Goal: Communication & Community: Share content

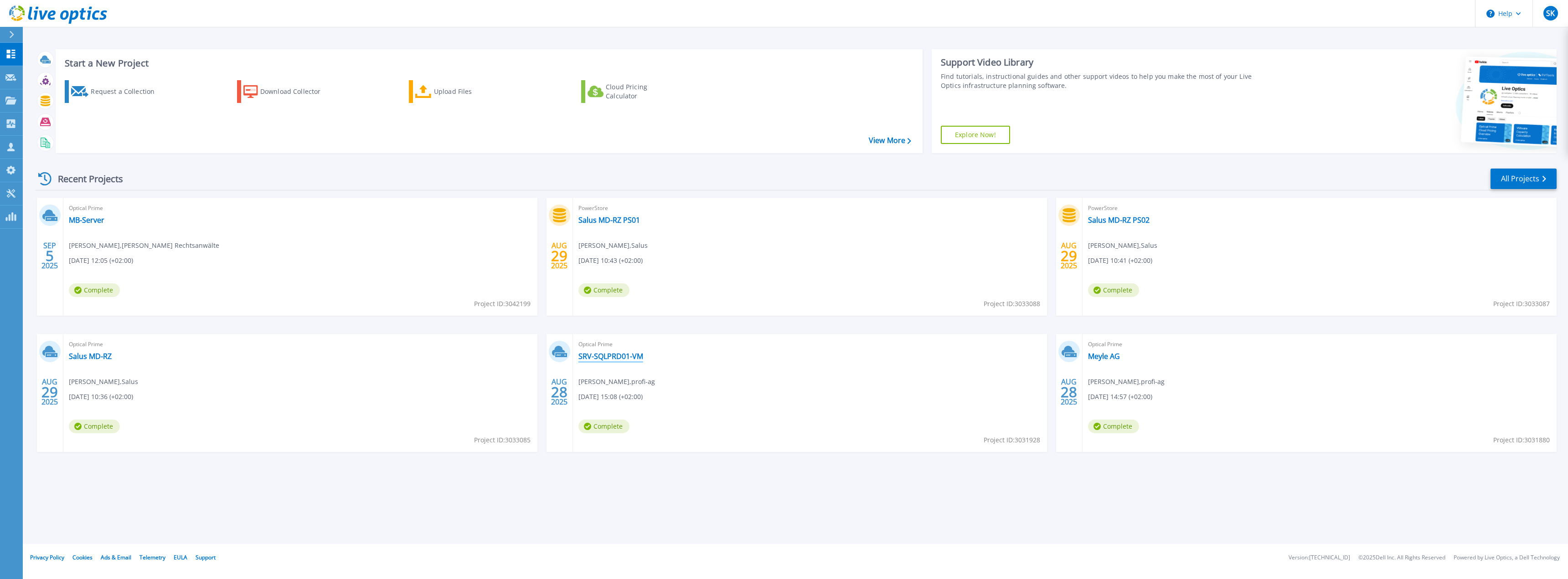
click at [604, 357] on link "SRV-SQLPRD01-VM" at bounding box center [611, 356] width 65 height 9
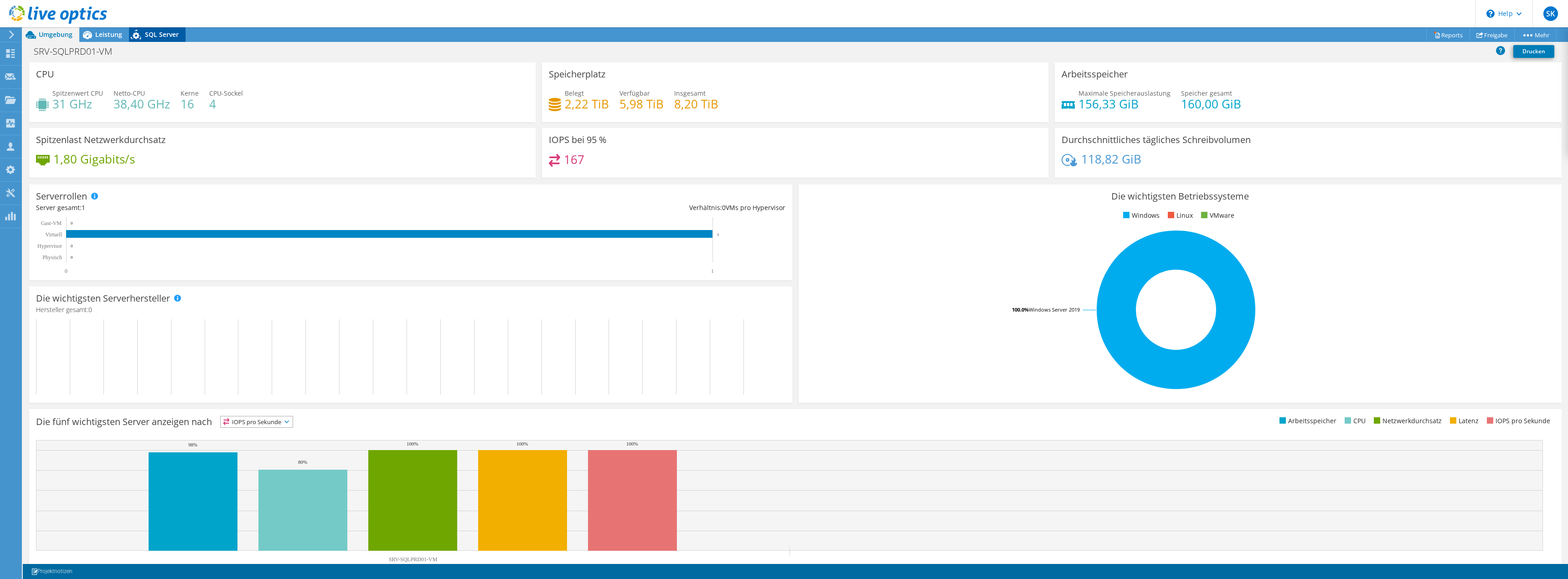
click at [175, 30] on span "SQL Server" at bounding box center [161, 34] width 33 height 9
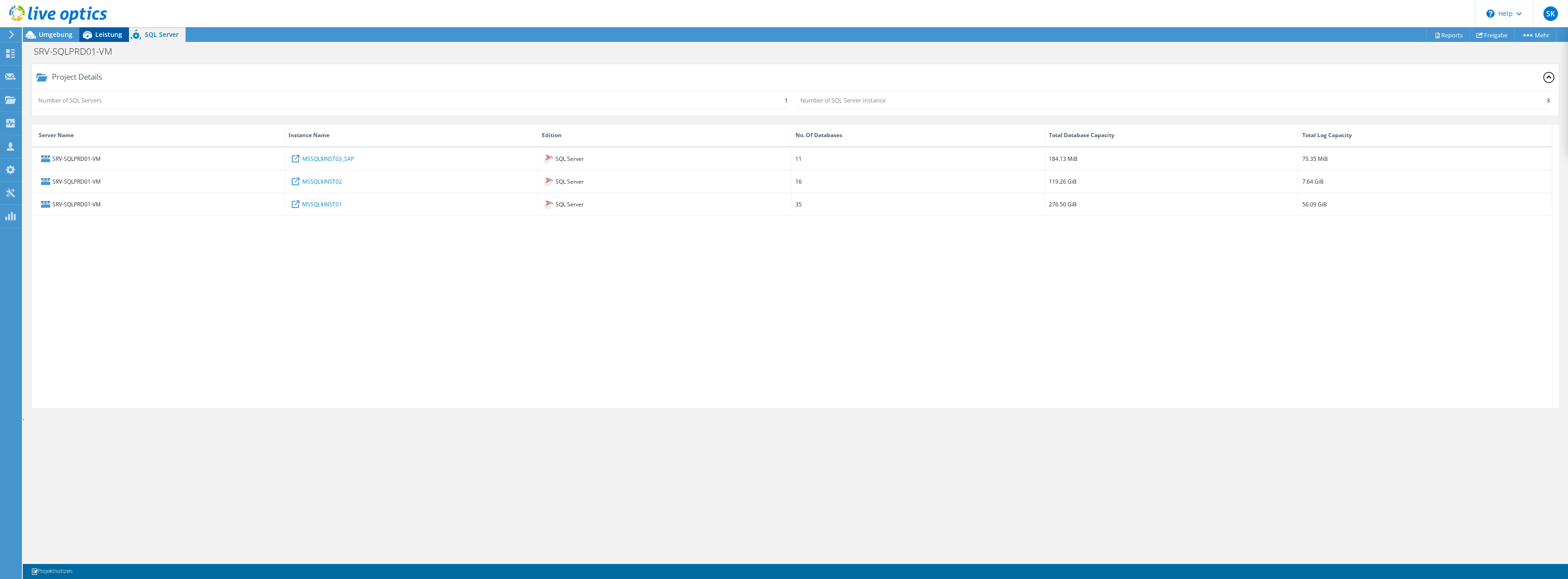
click at [102, 33] on span "Leistung" at bounding box center [109, 34] width 27 height 9
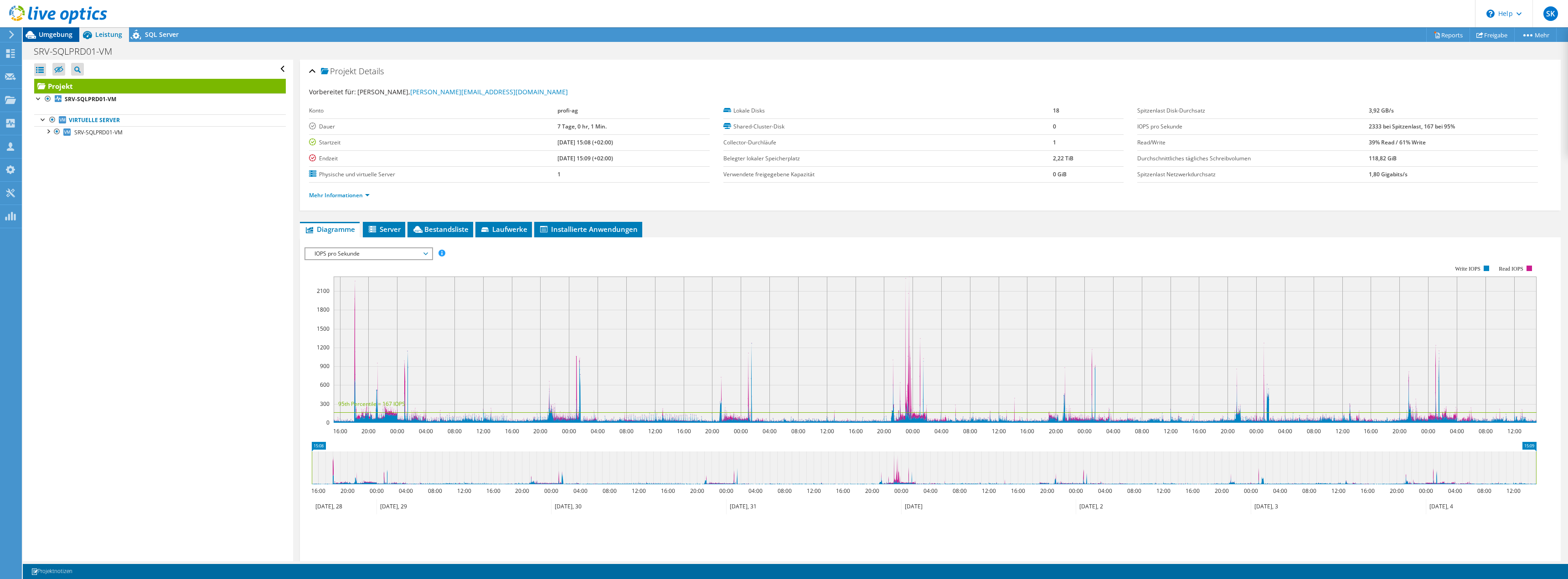
click at [58, 33] on span "Umgebung" at bounding box center [55, 34] width 33 height 9
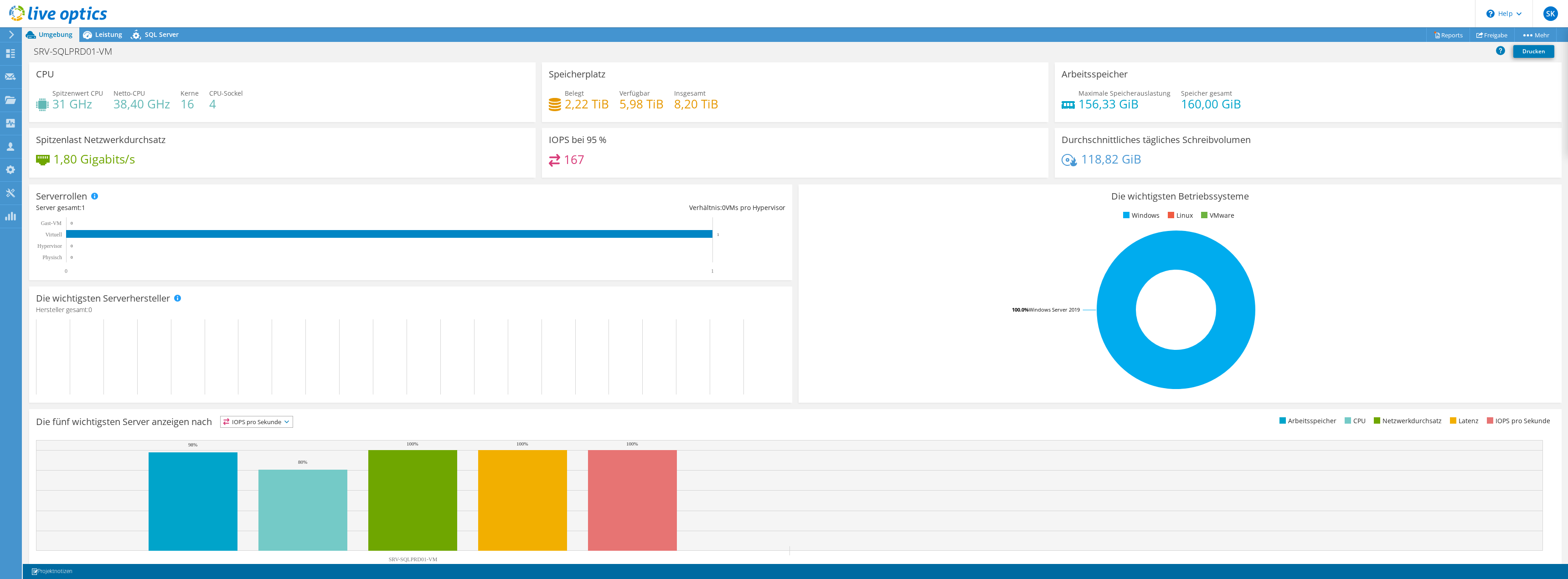
click at [43, 16] on use at bounding box center [58, 15] width 98 height 18
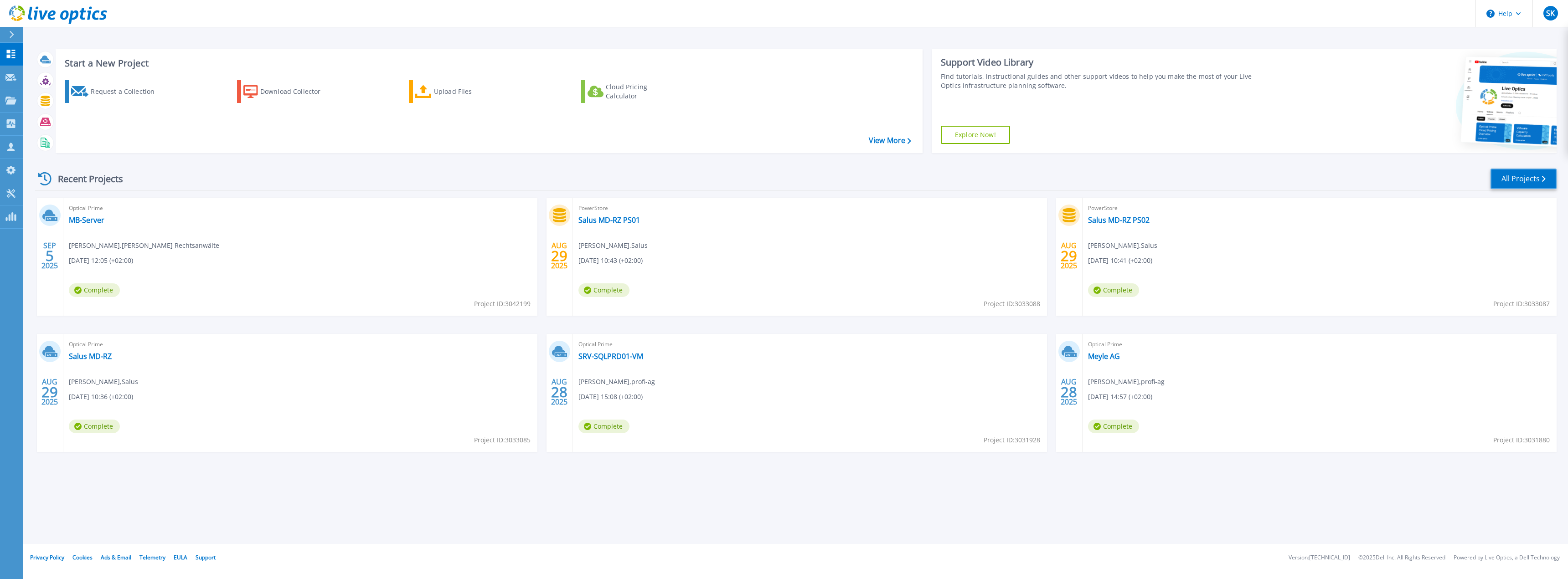
click at [1524, 182] on link "All Projects" at bounding box center [1524, 179] width 66 height 21
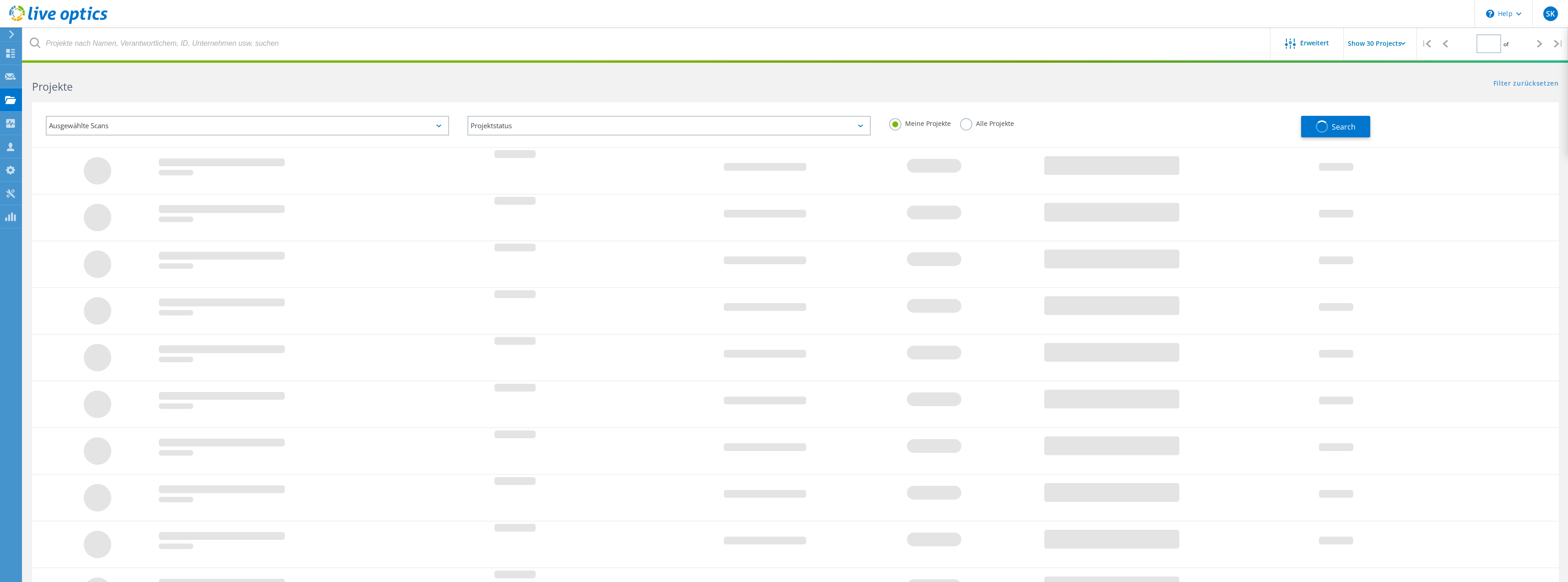
type input "1"
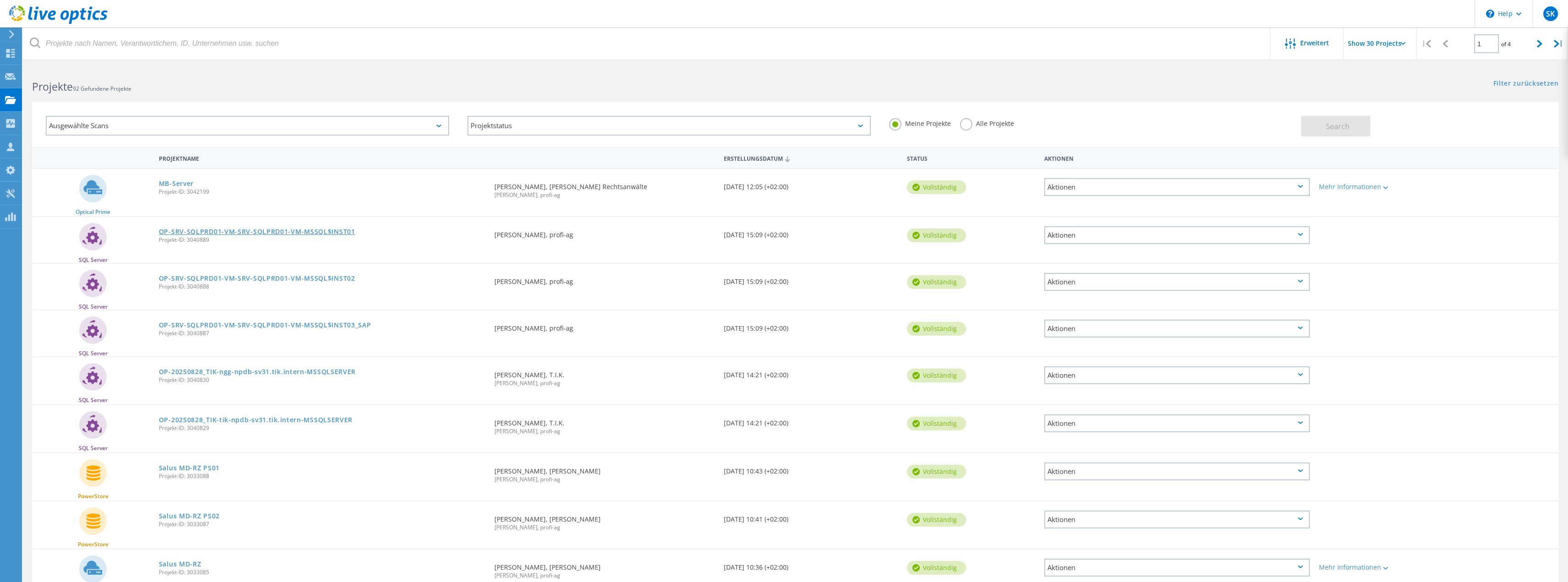
click at [248, 232] on link "OP-SRV-SQLPRD01-VM-SRV-SQLPRD01-VM-MSSQL$INST01" at bounding box center [257, 232] width 196 height 6
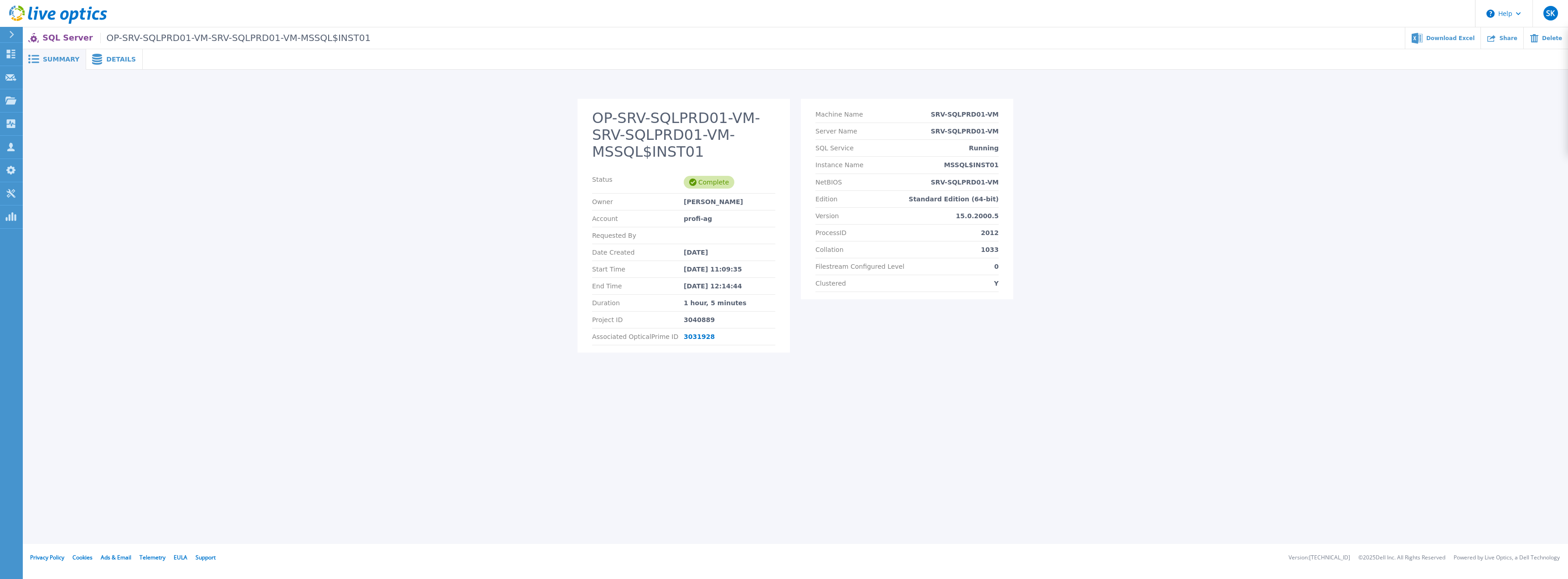
click at [111, 65] on div "Details" at bounding box center [114, 60] width 57 height 21
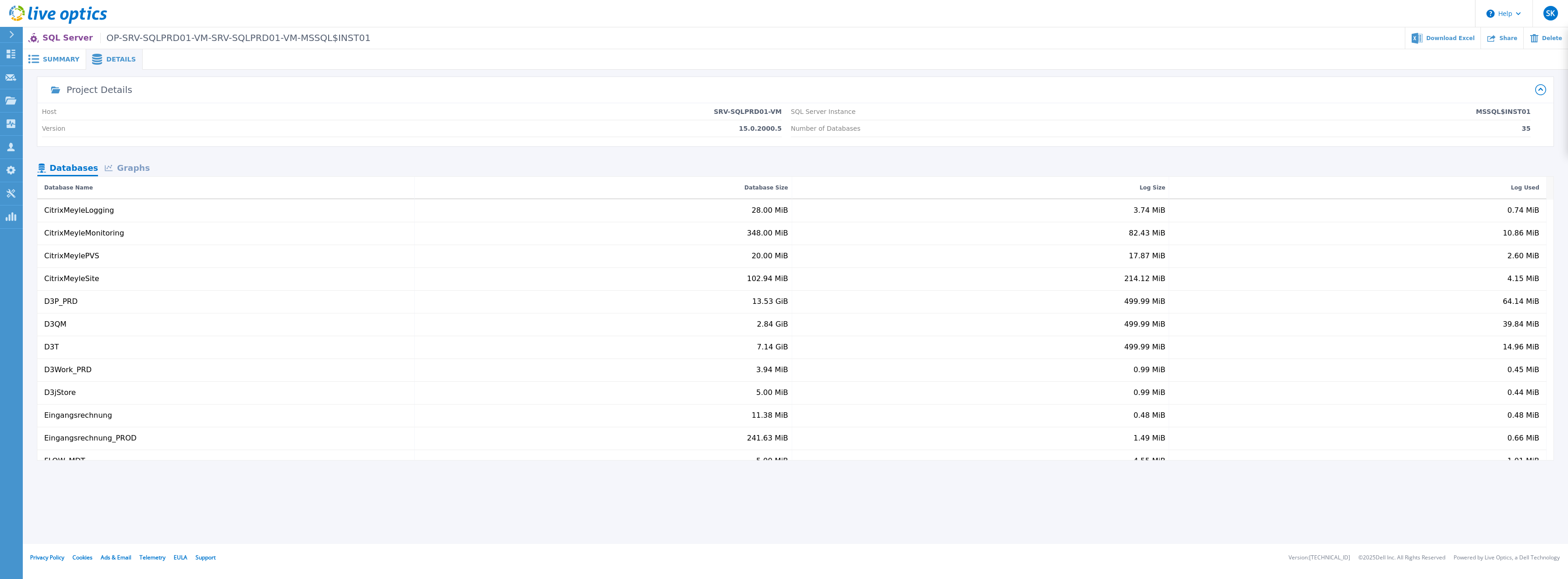
click at [52, 35] on p "SQL Server OP-SRV-SQLPRD01-VM-SRV-SQLPRD01-VM-MSSQL$INST01" at bounding box center [206, 38] width 328 height 10
click at [48, 64] on div "Summary" at bounding box center [54, 60] width 63 height 21
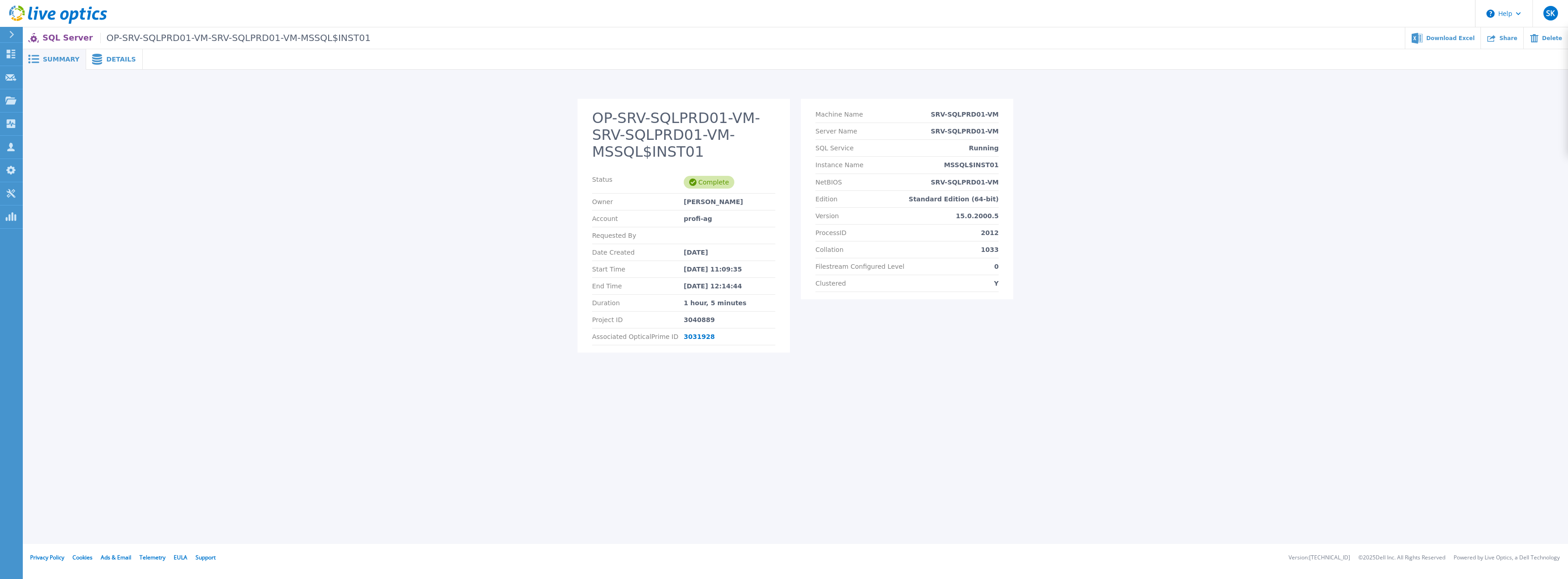
click at [55, 41] on p "SQL Server OP-SRV-SQLPRD01-VM-SRV-SQLPRD01-VM-MSSQL$INST01" at bounding box center [206, 38] width 328 height 10
click at [63, 20] on icon at bounding box center [58, 15] width 98 height 19
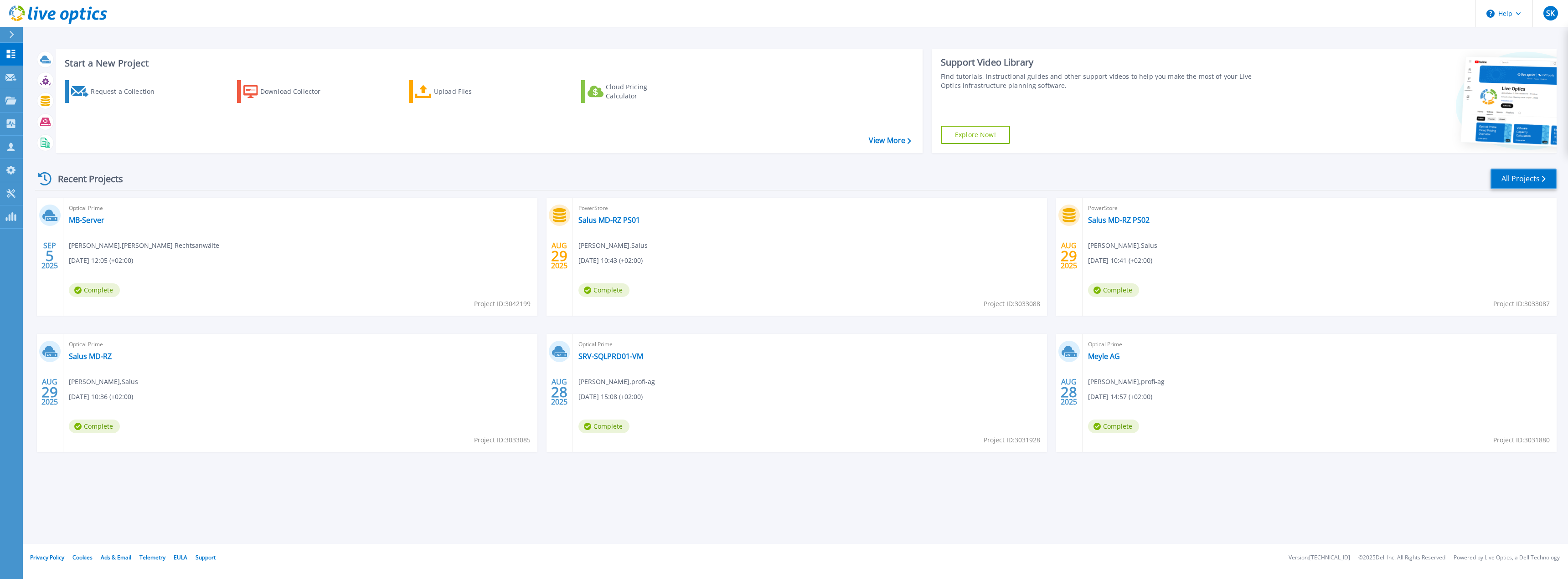
click at [1546, 178] on link "All Projects" at bounding box center [1524, 179] width 66 height 21
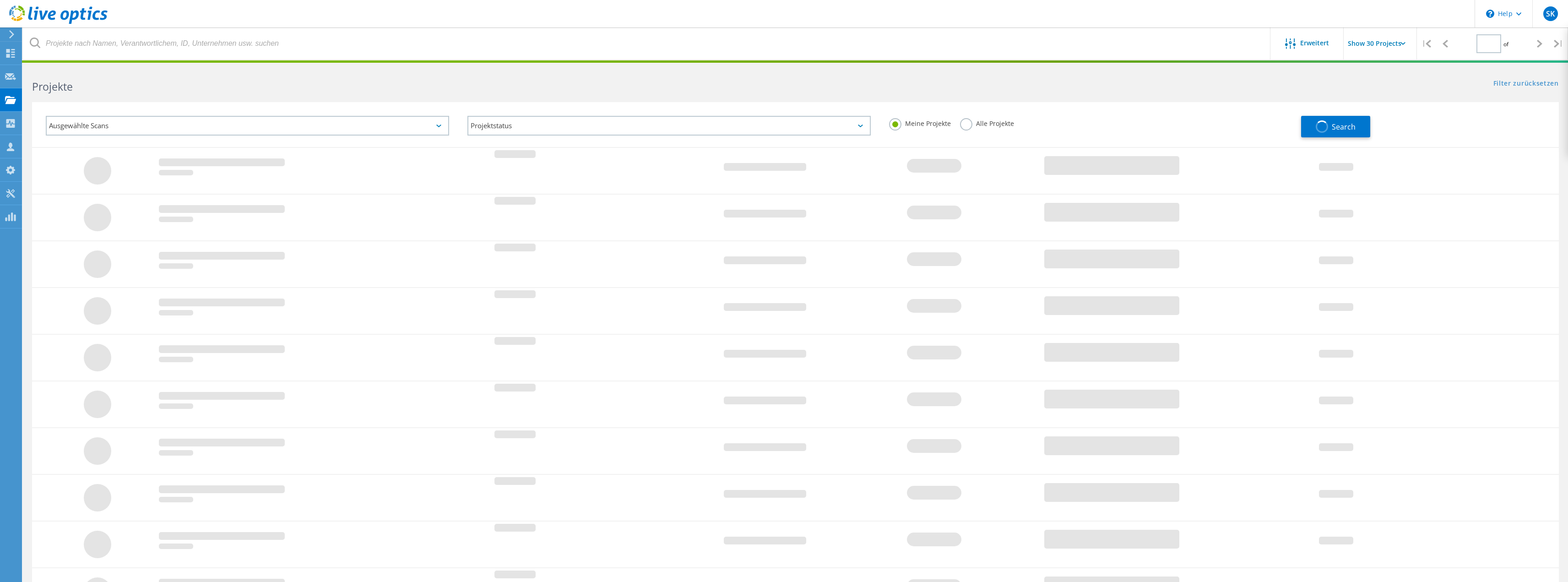
type input "1"
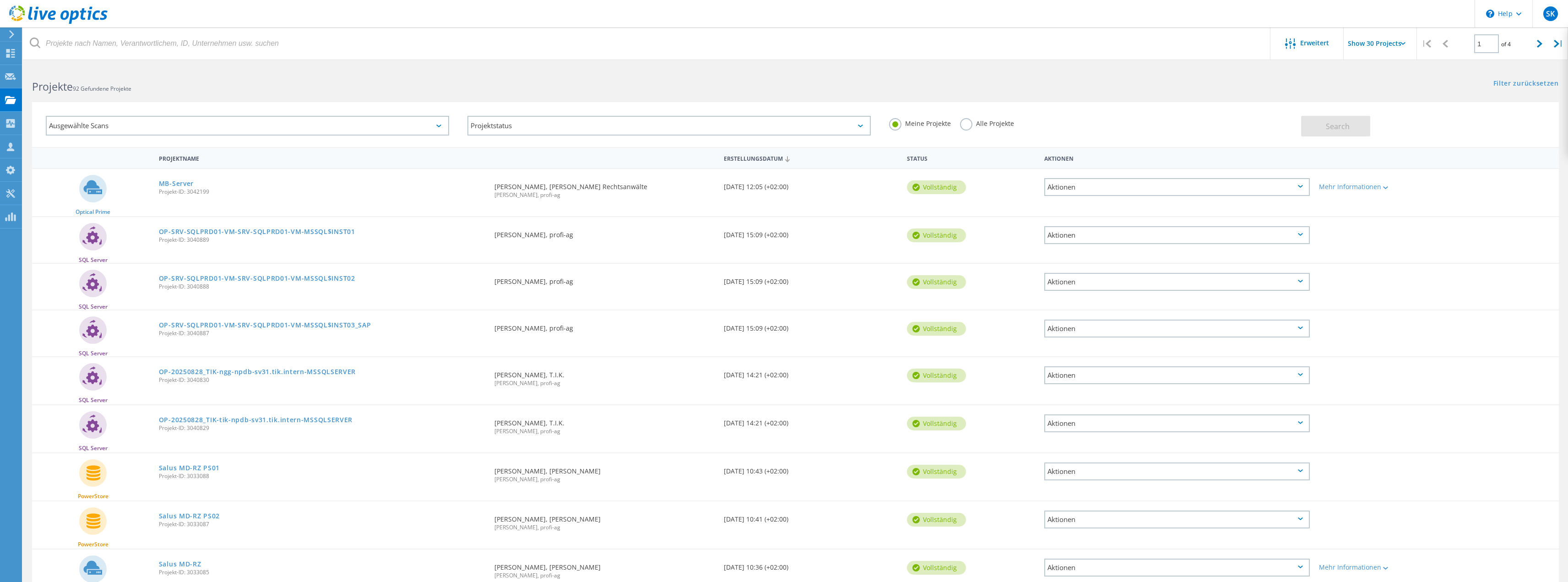
click at [271, 133] on div "Ausgewählte Scans" at bounding box center [248, 125] width 403 height 20
click at [75, 216] on label "SQL Server" at bounding box center [256, 216] width 377 height 11
click at [0, 0] on input "SQL Server" at bounding box center [0, 0] width 0 height 0
click at [1350, 134] on button "Search" at bounding box center [1335, 126] width 69 height 21
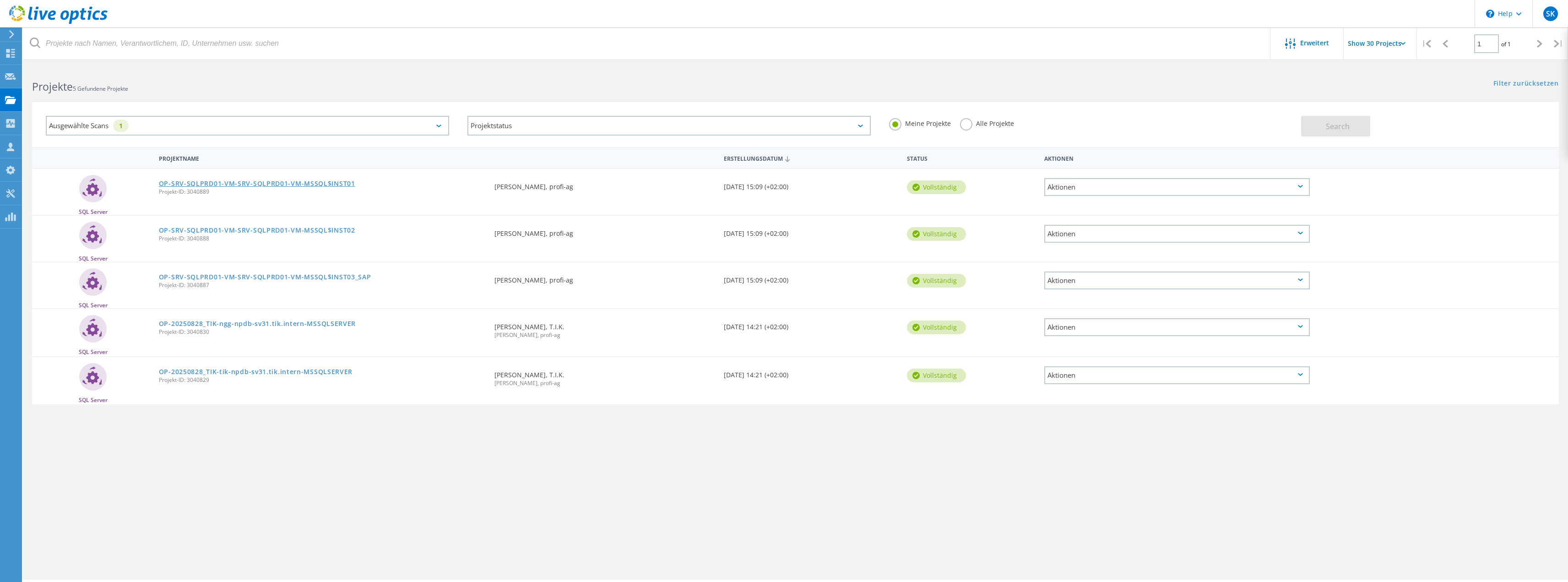
click at [274, 183] on link "OP-SRV-SQLPRD01-VM-SRV-SQLPRD01-VM-MSSQL$INST01" at bounding box center [257, 183] width 196 height 6
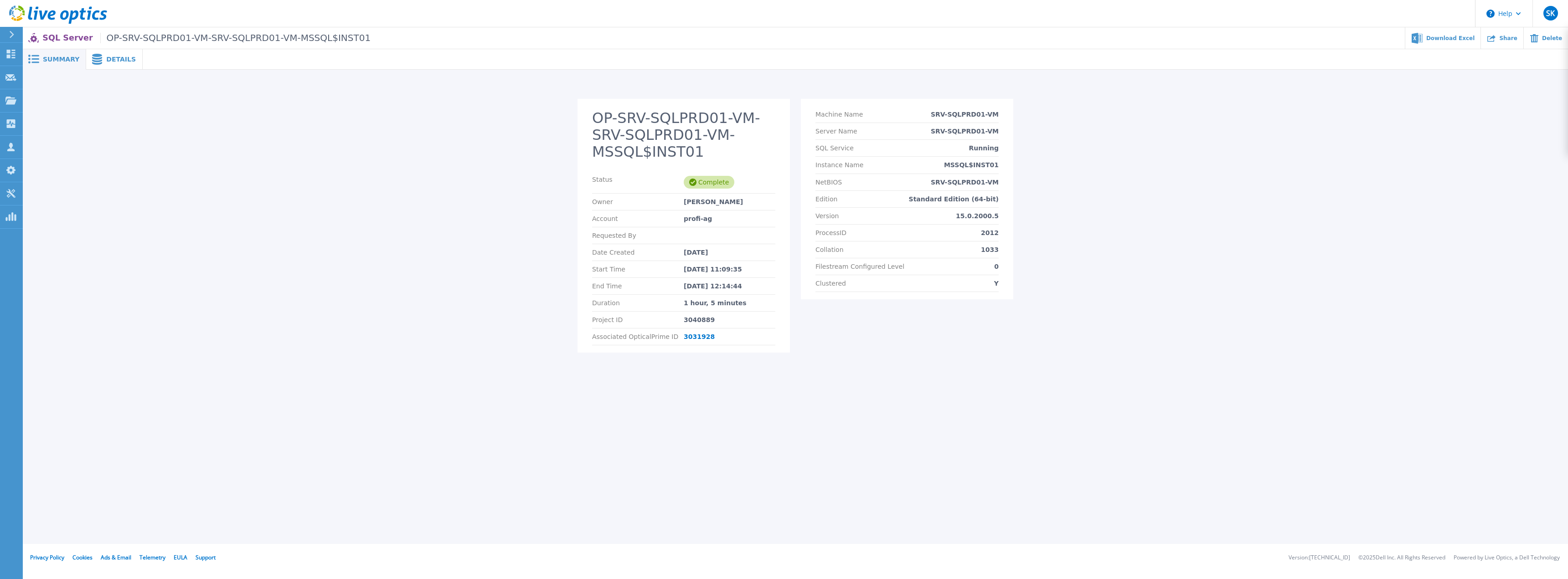
click at [123, 61] on span "Details" at bounding box center [121, 59] width 30 height 6
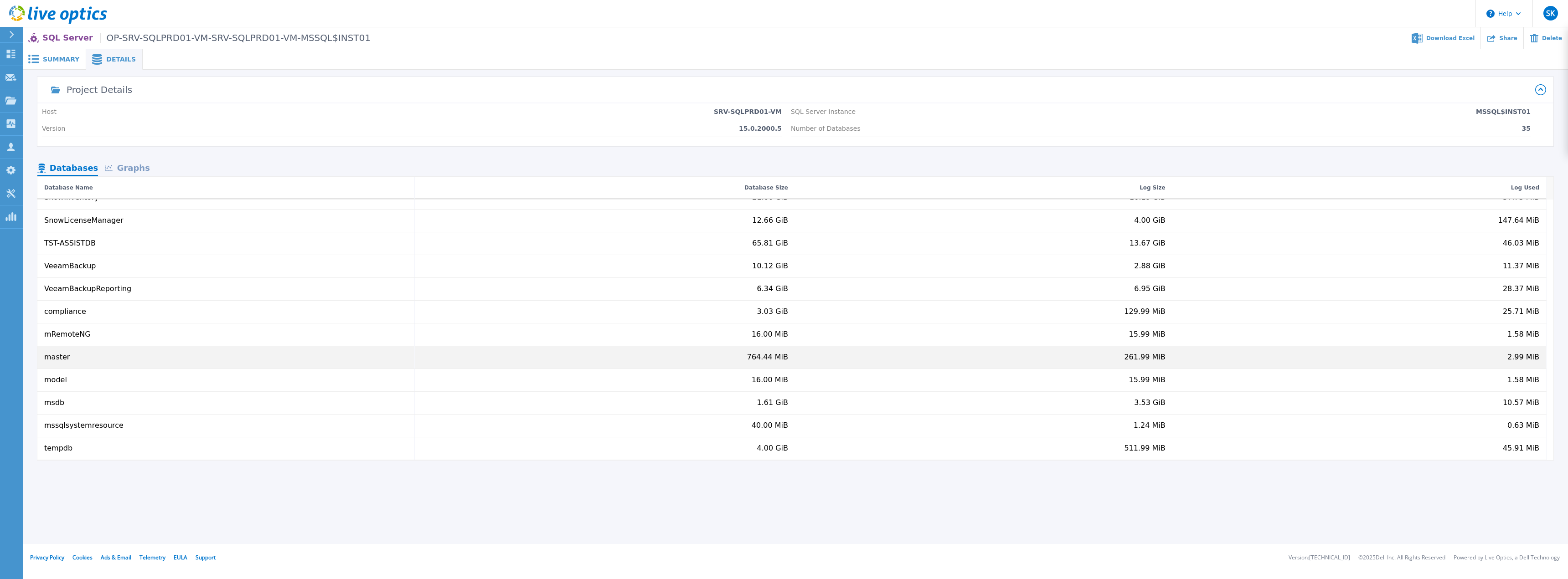
scroll to position [172, 0]
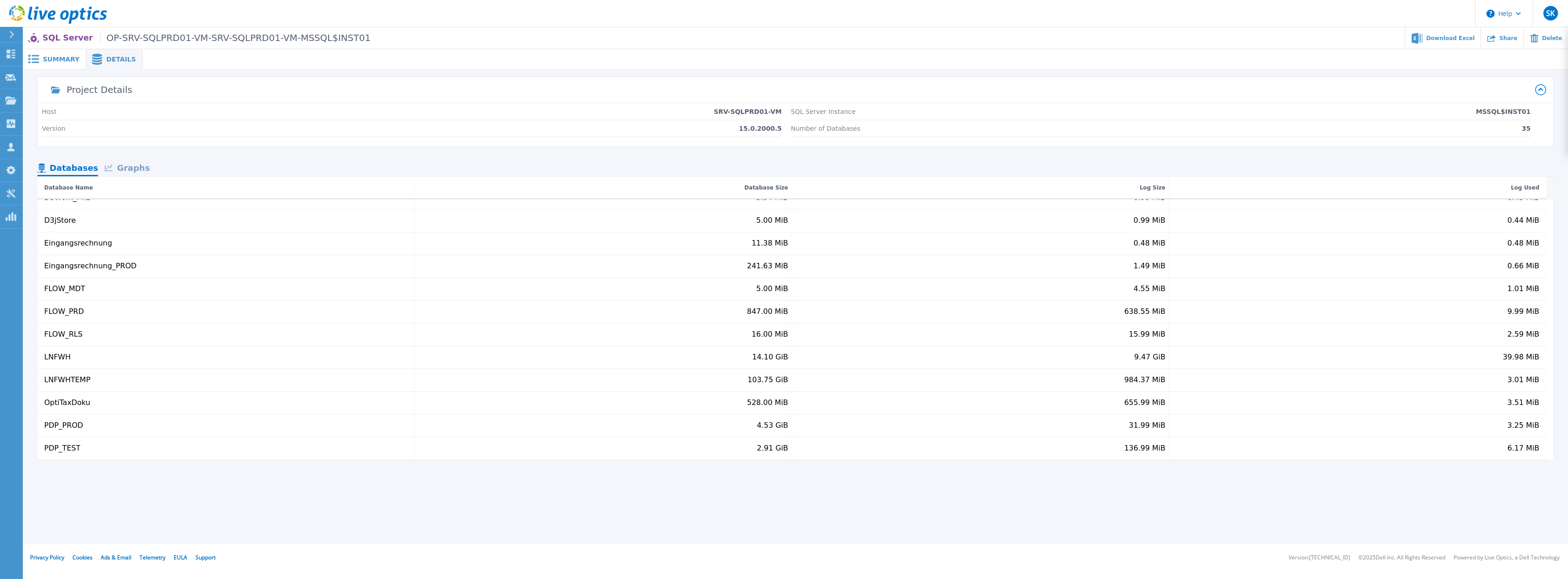
click at [59, 40] on p "SQL Server OP-SRV-SQLPRD01-VM-SRV-SQLPRD01-VM-MSSQL$INST01" at bounding box center [206, 38] width 328 height 10
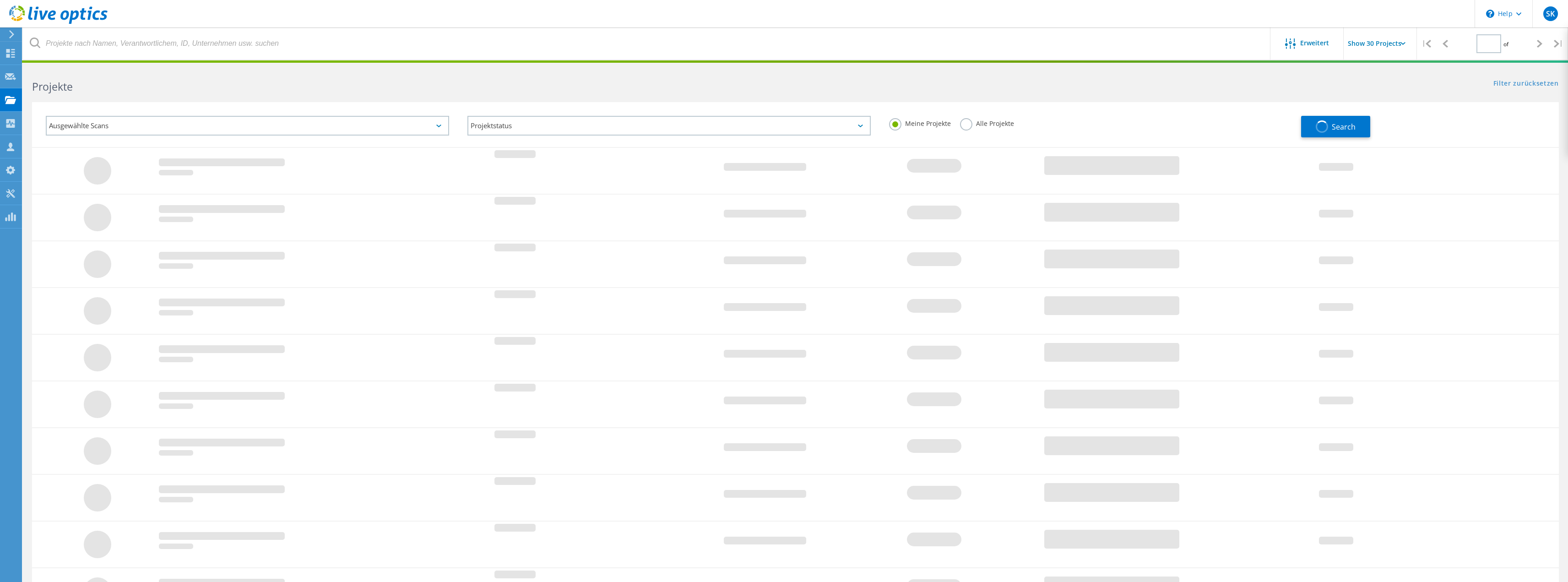
type input "1"
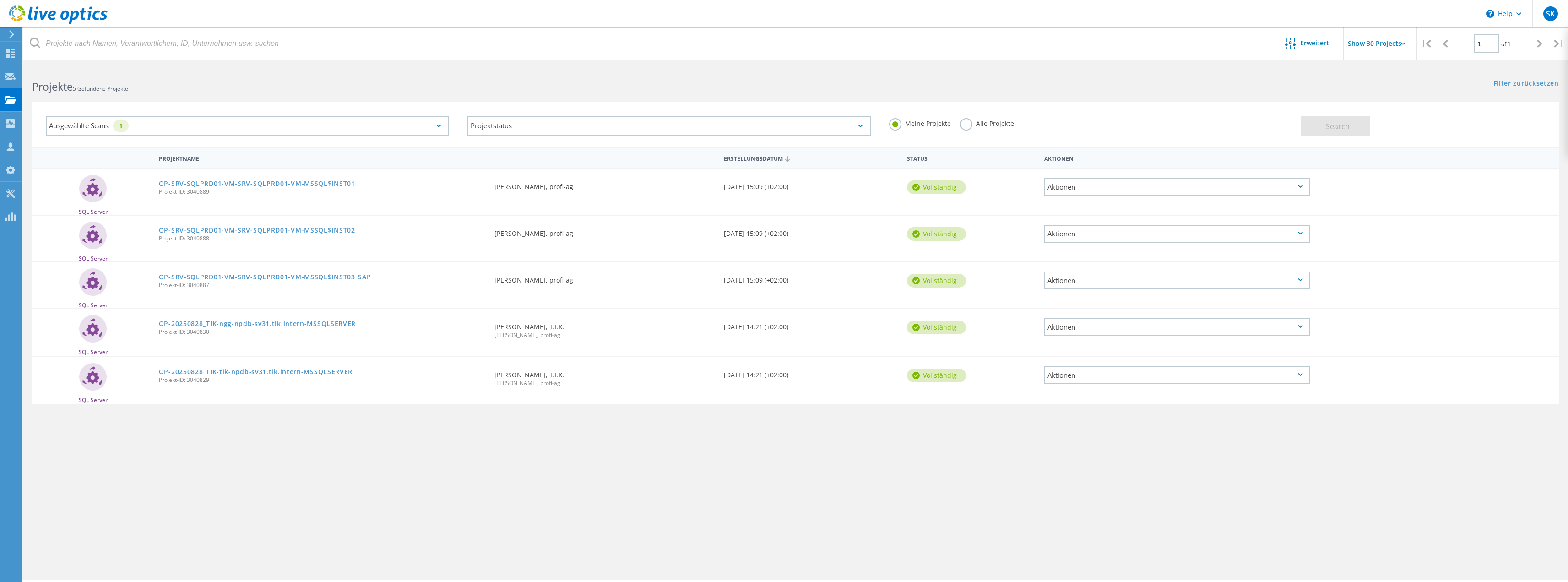
click at [1152, 182] on div "Aktionen" at bounding box center [1177, 186] width 265 height 18
click at [1114, 194] on div "Freigabe" at bounding box center [1177, 194] width 263 height 14
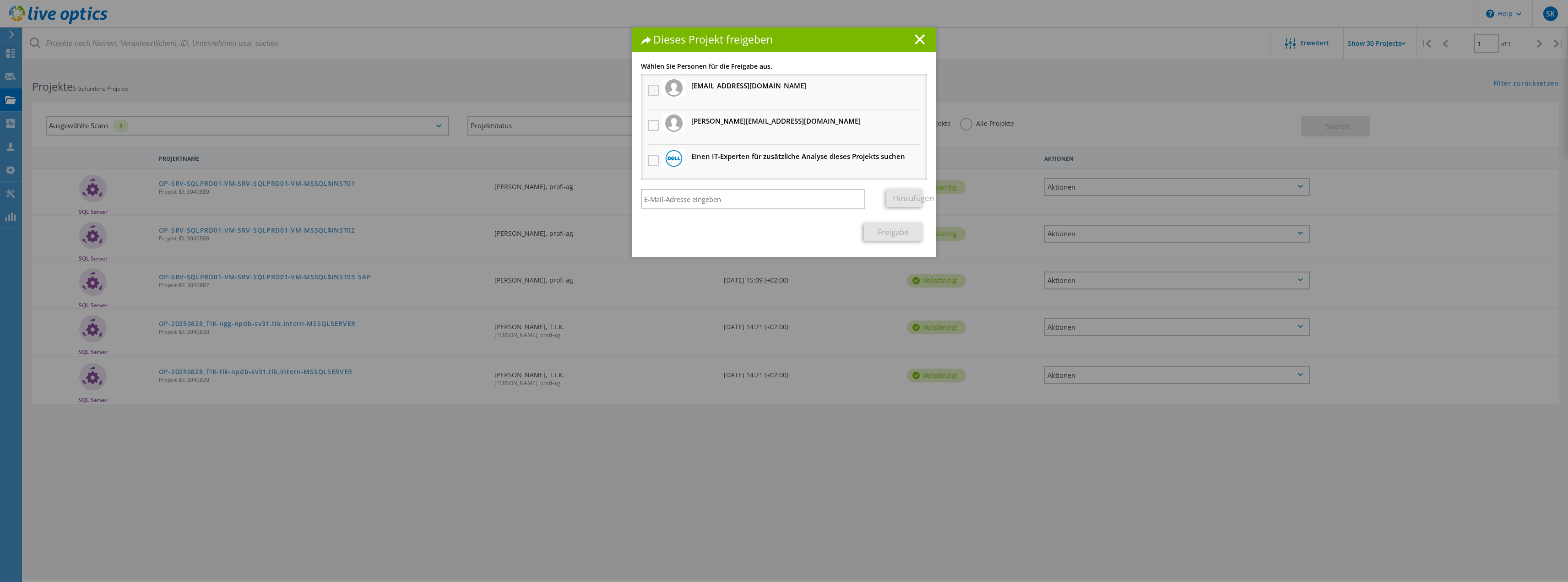
click at [653, 90] on label at bounding box center [655, 90] width 13 height 11
click at [0, 0] on input "checkbox" at bounding box center [0, 0] width 0 height 0
click at [893, 237] on link "Freigabe" at bounding box center [893, 232] width 59 height 18
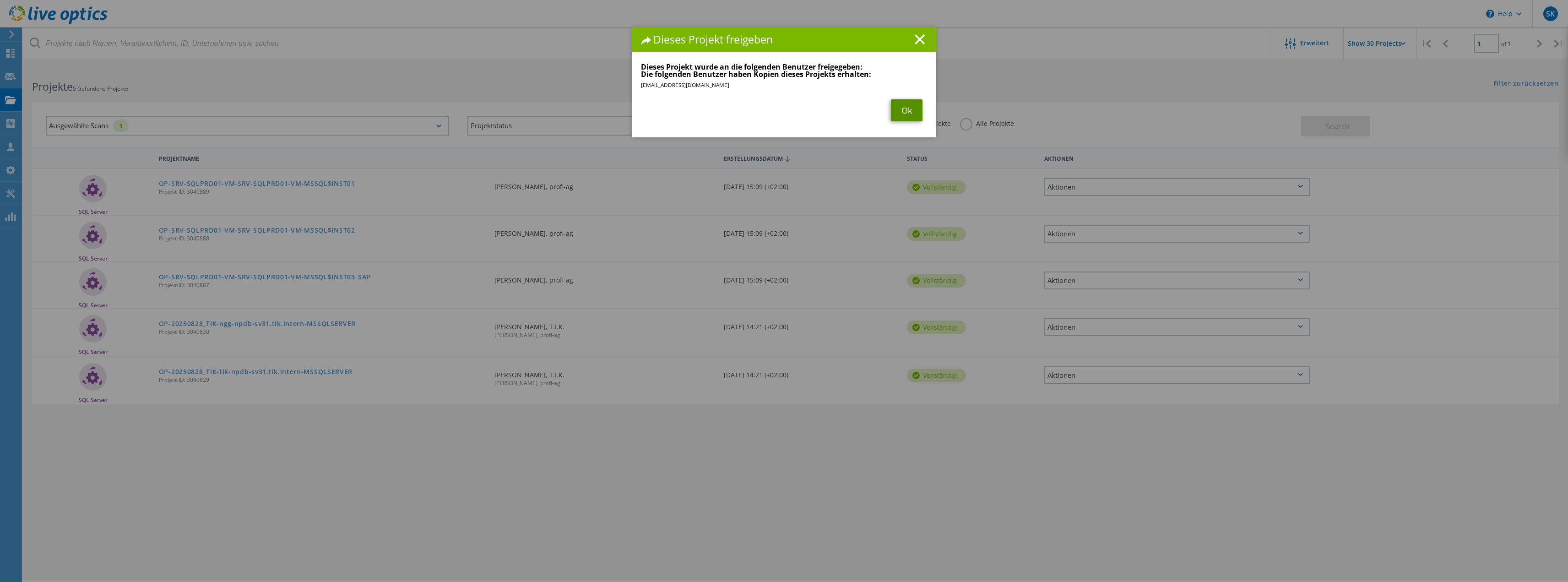
click at [900, 111] on link "Ok" at bounding box center [907, 110] width 32 height 22
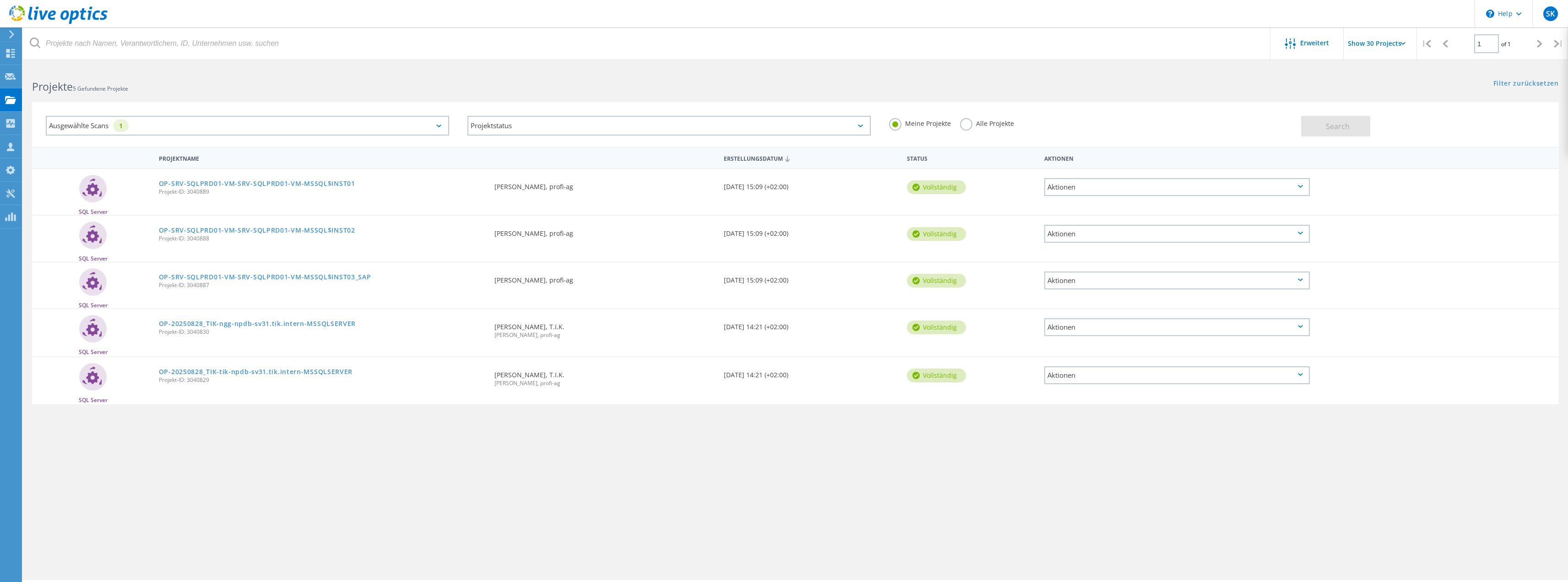
click at [1089, 232] on div "Aktionen" at bounding box center [1177, 234] width 265 height 18
click at [1071, 237] on div "Freigabe" at bounding box center [1177, 241] width 263 height 14
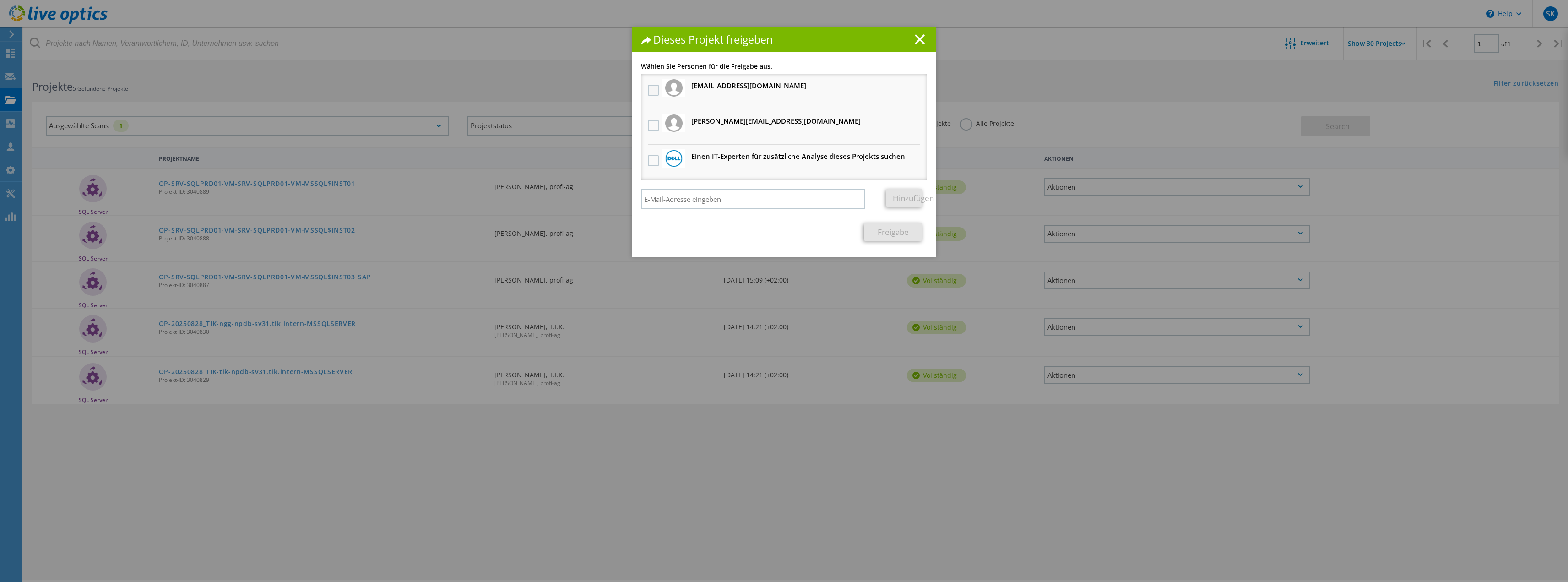
click at [648, 90] on label at bounding box center [655, 90] width 13 height 11
click at [0, 0] on input "checkbox" at bounding box center [0, 0] width 0 height 0
click at [885, 234] on link "Freigabe" at bounding box center [893, 232] width 59 height 18
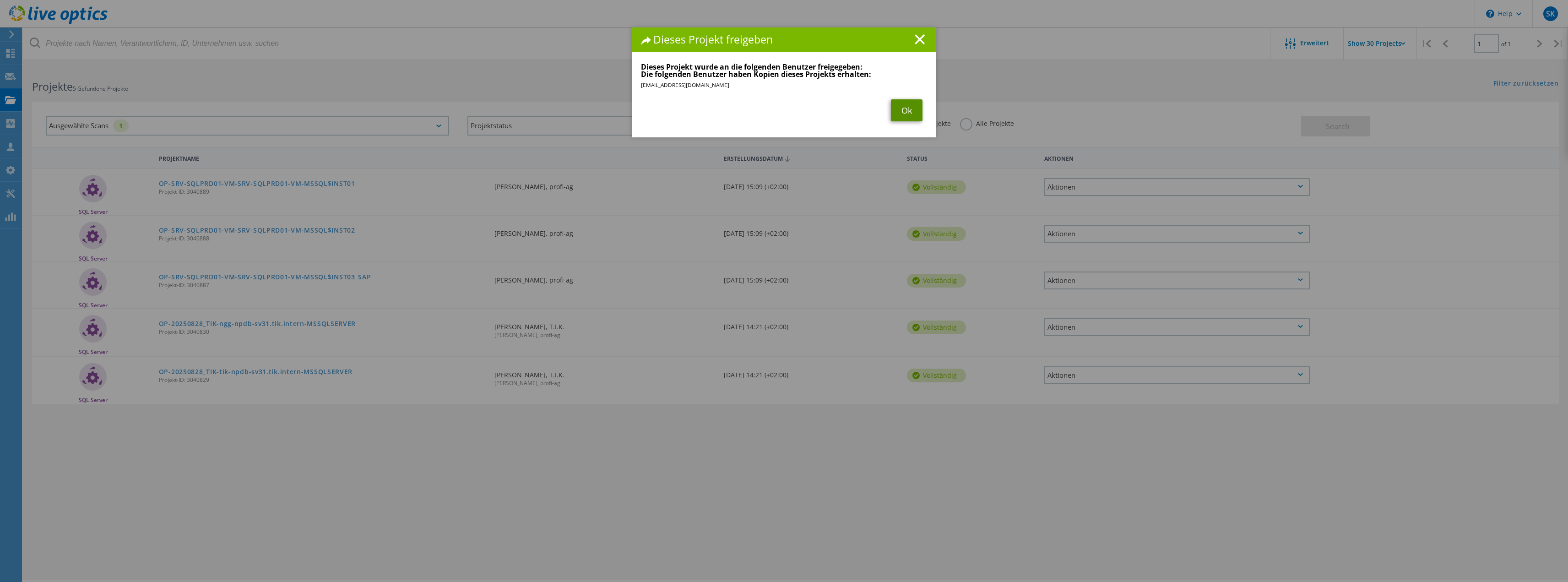
click at [907, 107] on link "Ok" at bounding box center [907, 110] width 32 height 22
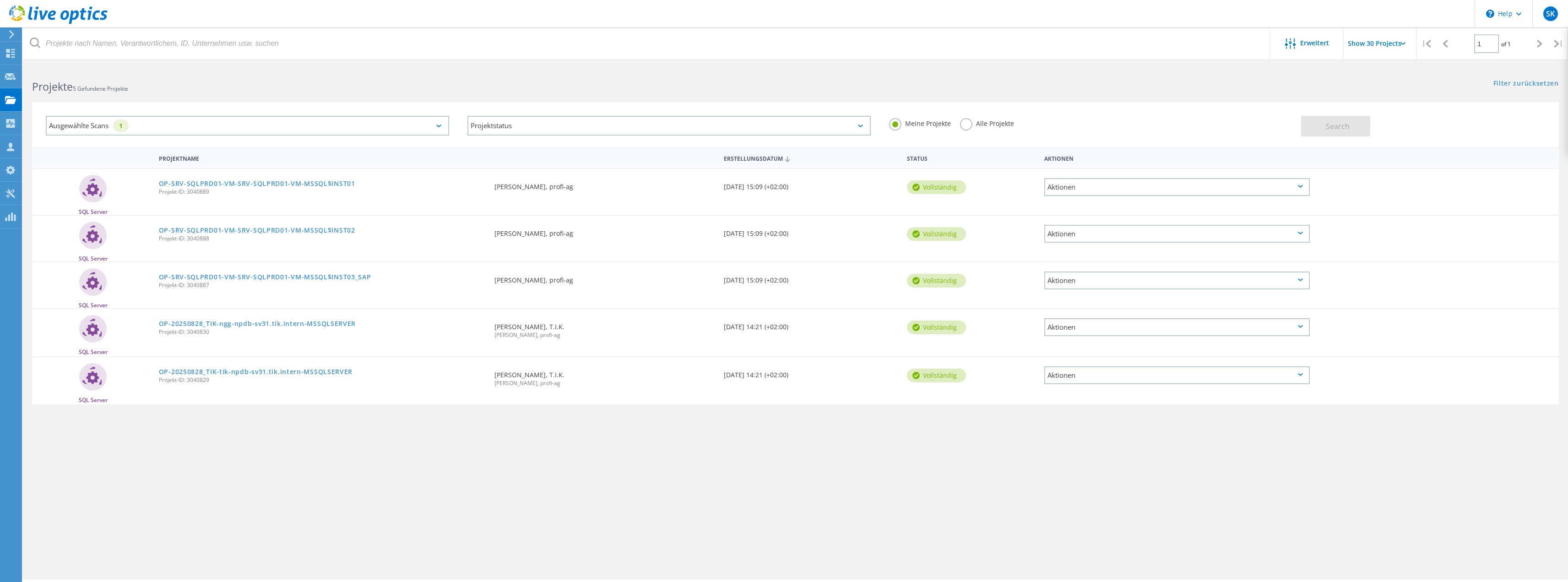
click at [1071, 281] on div "Aktionen" at bounding box center [1177, 280] width 265 height 18
click at [1078, 289] on div "Freigabe" at bounding box center [1177, 287] width 263 height 14
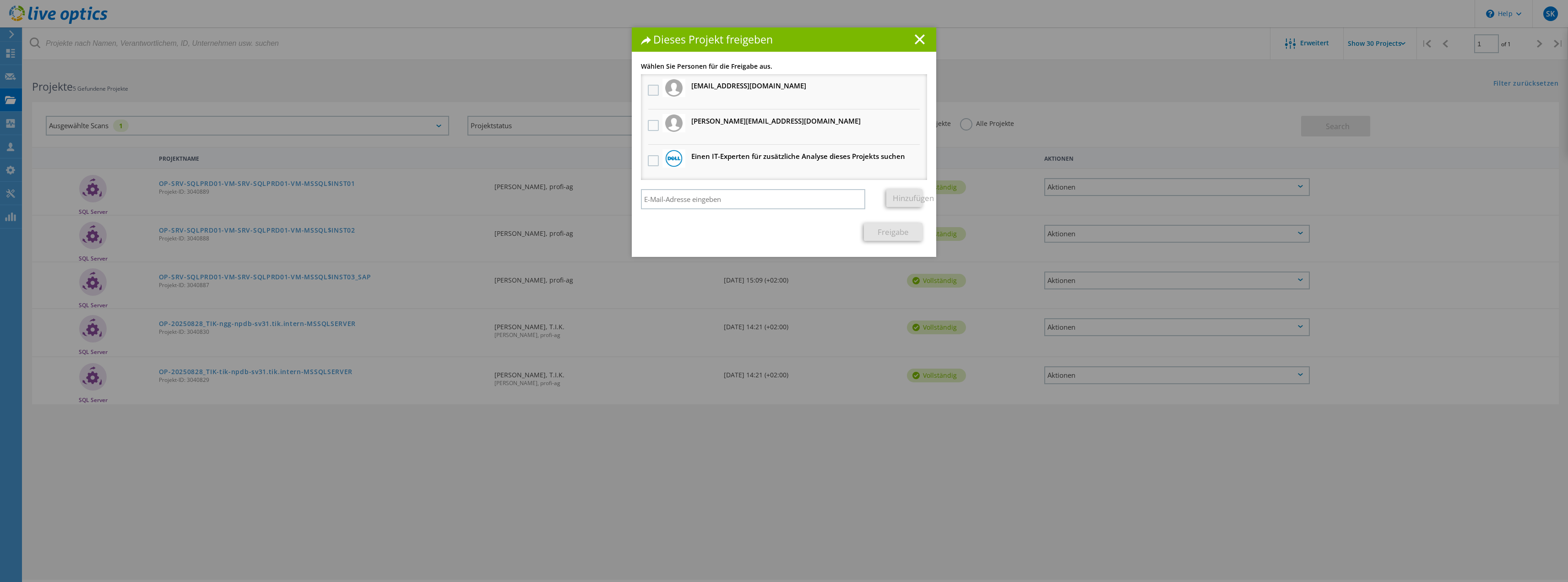
click at [648, 89] on label at bounding box center [655, 90] width 13 height 11
click at [0, 0] on input "checkbox" at bounding box center [0, 0] width 0 height 0
click at [891, 236] on link "Freigabe" at bounding box center [893, 232] width 59 height 18
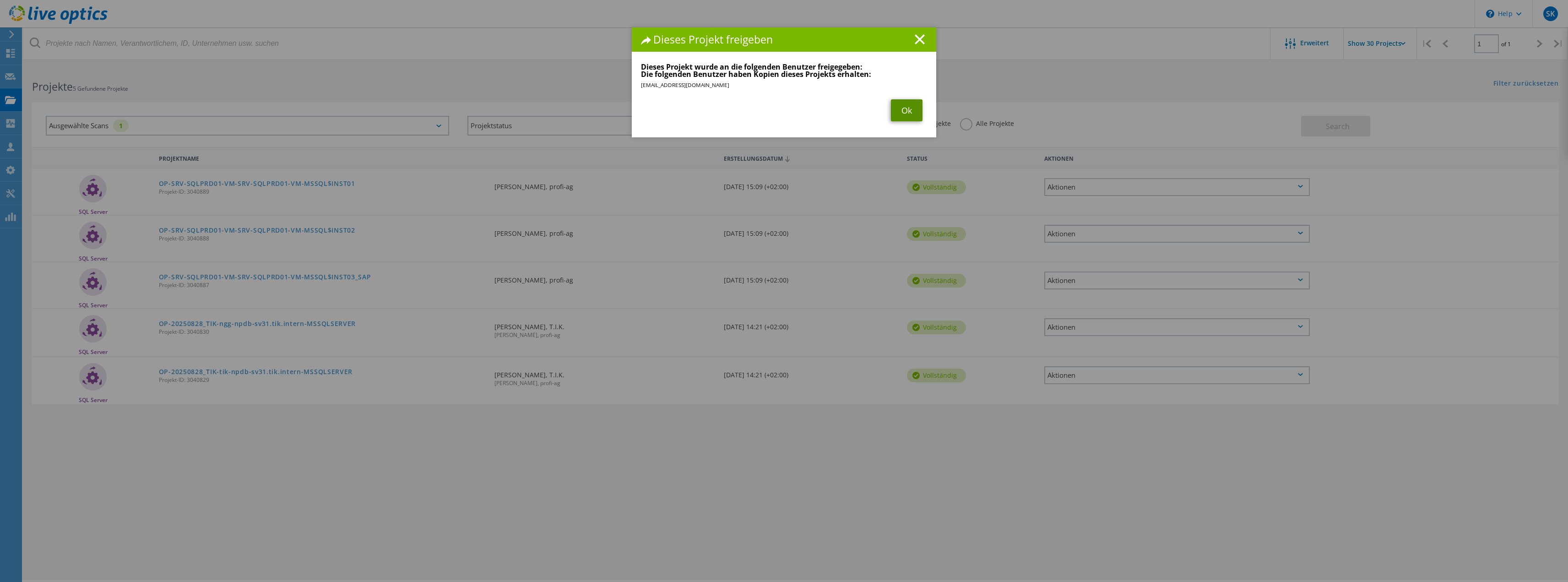
click at [902, 117] on link "Ok" at bounding box center [907, 110] width 32 height 22
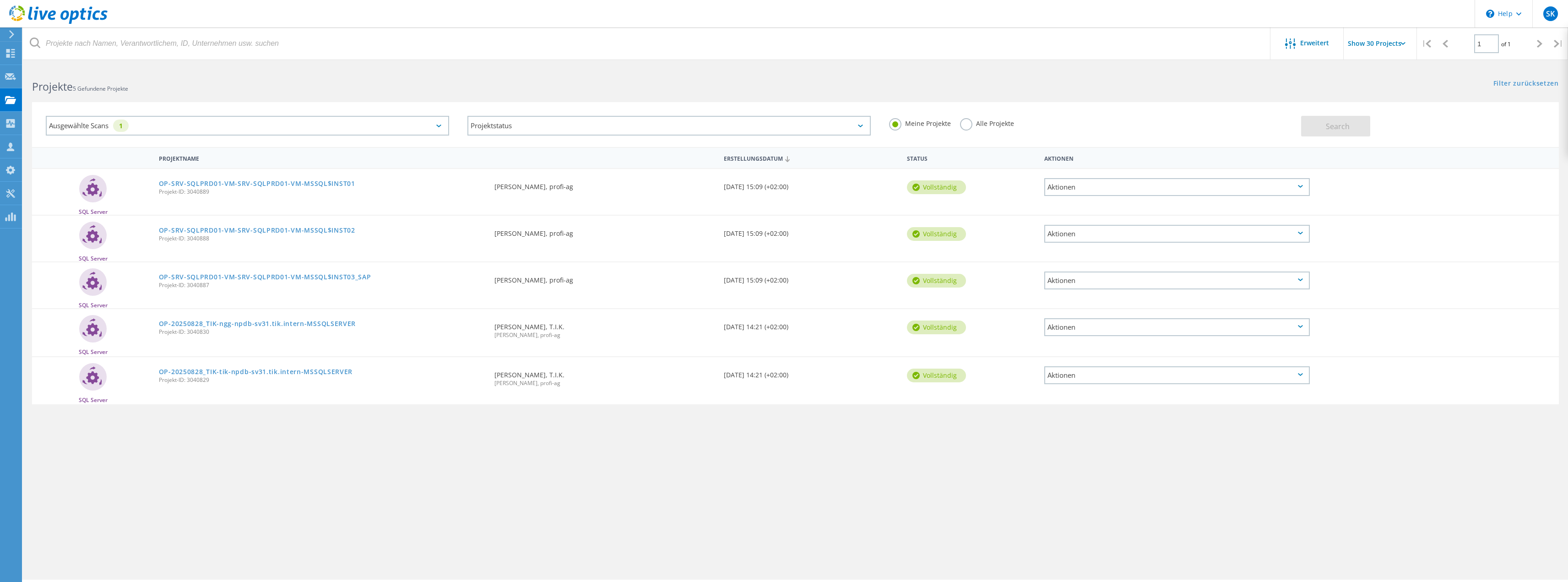
click at [441, 121] on div "Ausgewählte Scans 1" at bounding box center [248, 125] width 403 height 20
click at [92, 166] on label "Optical Prime" at bounding box center [256, 167] width 377 height 11
click at [78, 168] on label "Optical Prime" at bounding box center [256, 167] width 377 height 11
click at [0, 0] on input "Optical Prime" at bounding box center [0, 0] width 0 height 0
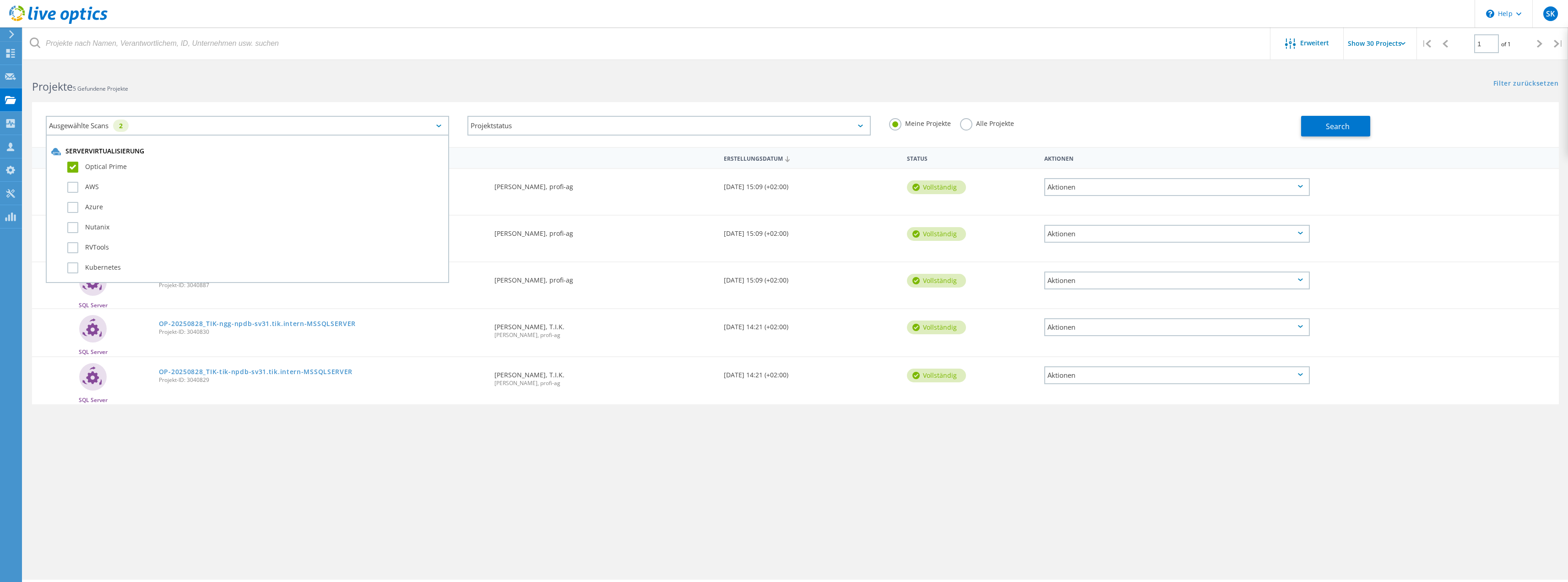
click at [1323, 108] on div "Search" at bounding box center [1427, 121] width 252 height 30
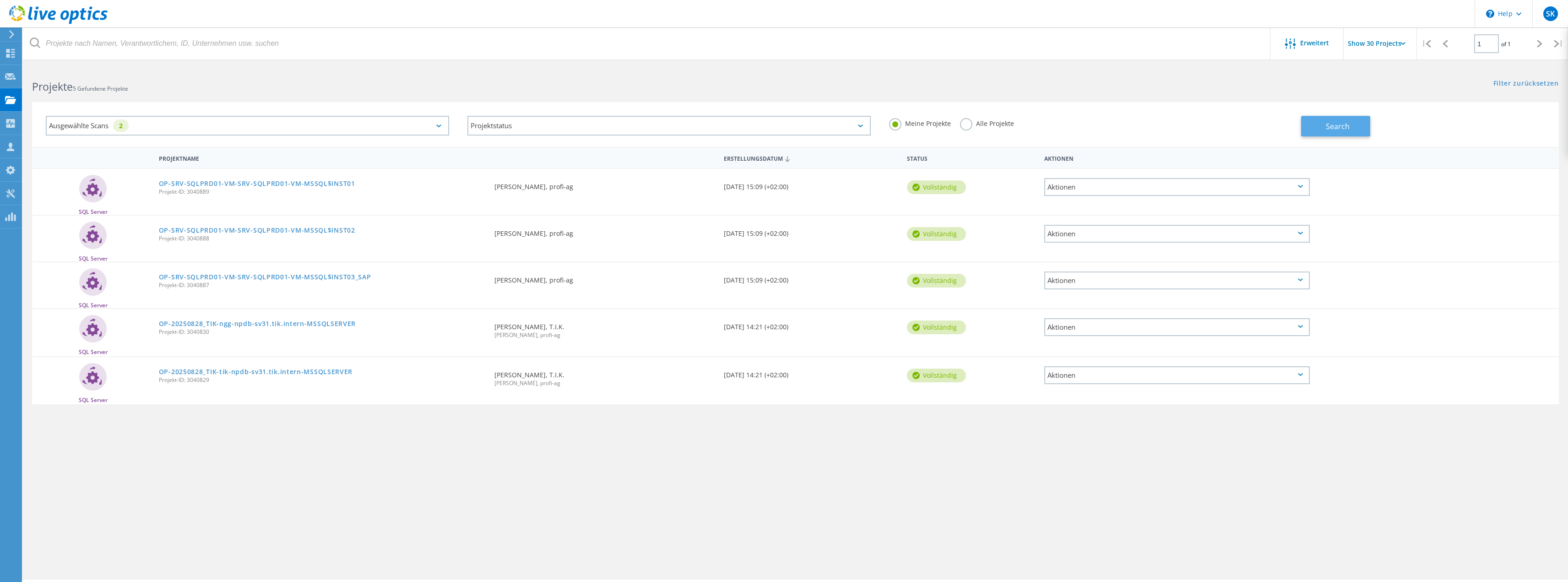
click at [1328, 123] on span "Search" at bounding box center [1338, 126] width 24 height 10
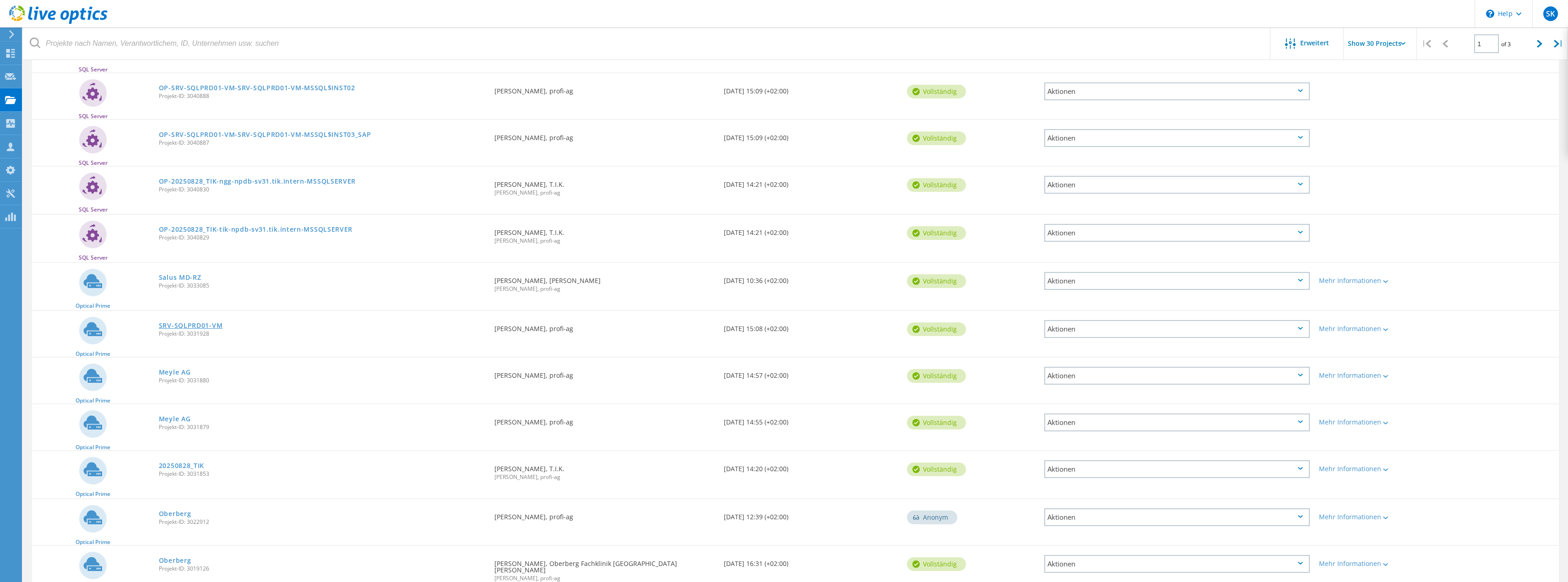
scroll to position [229, 0]
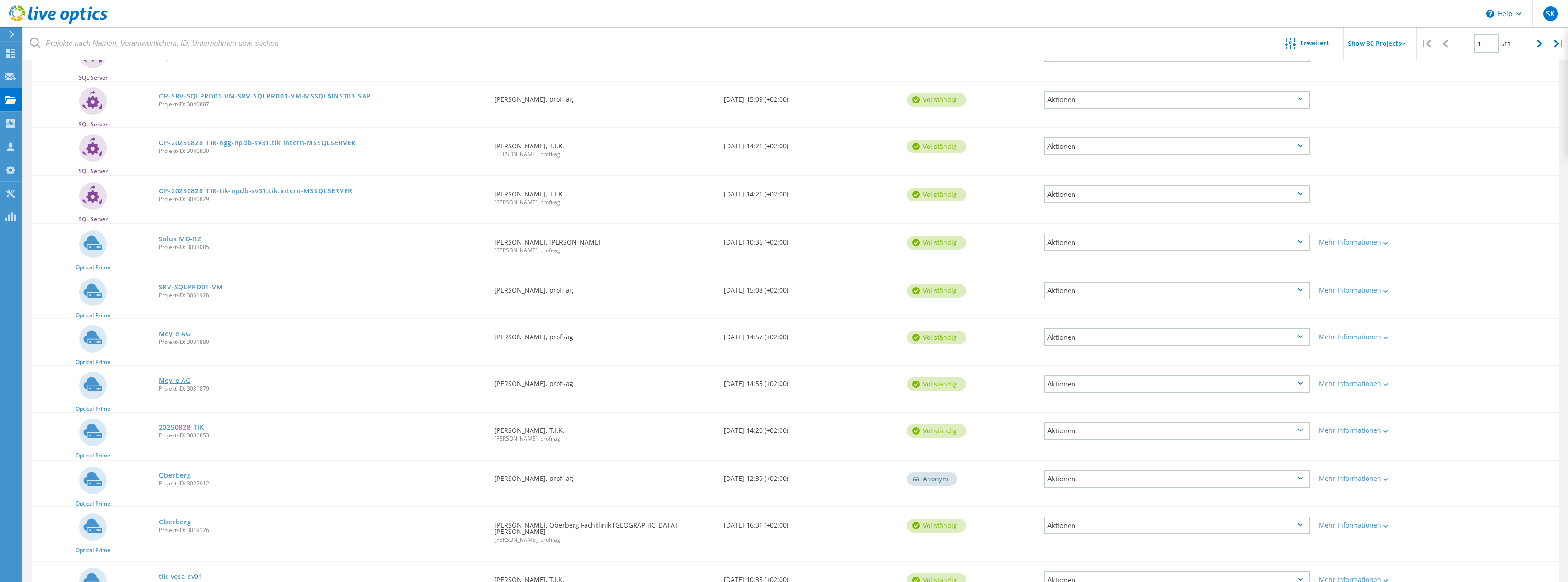
click at [179, 380] on link "Meyle AG" at bounding box center [175, 380] width 32 height 6
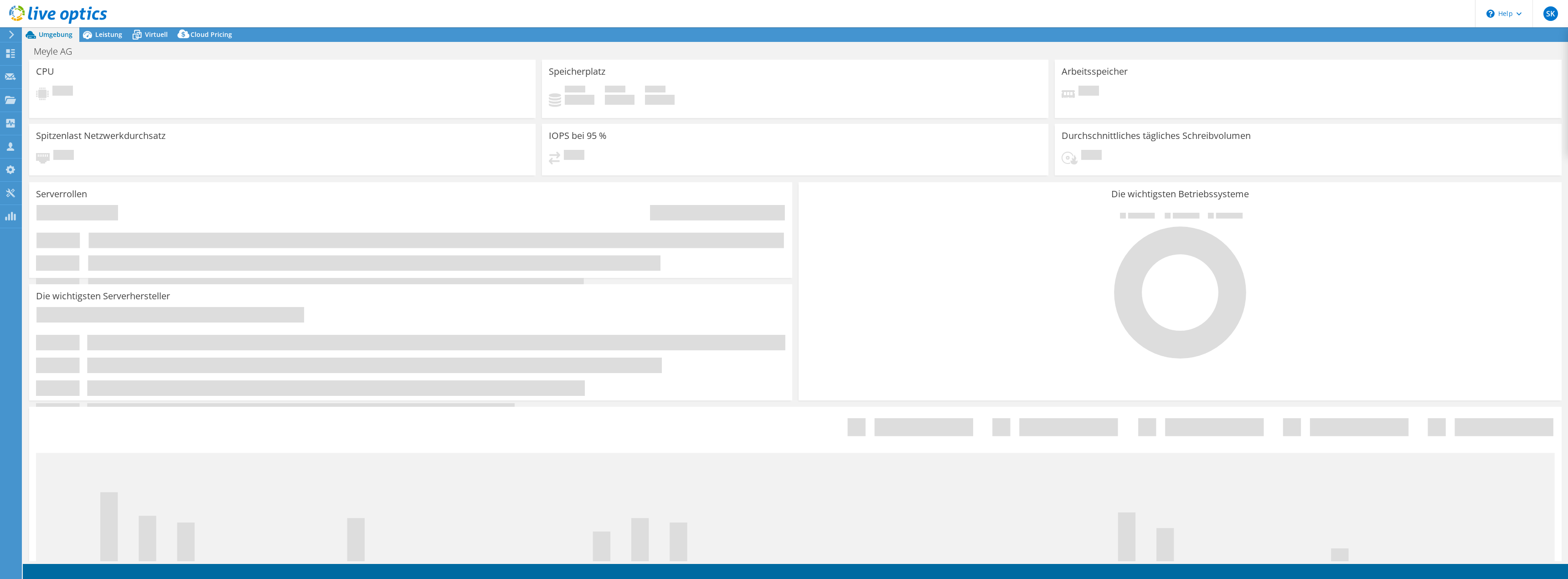
select select "USD"
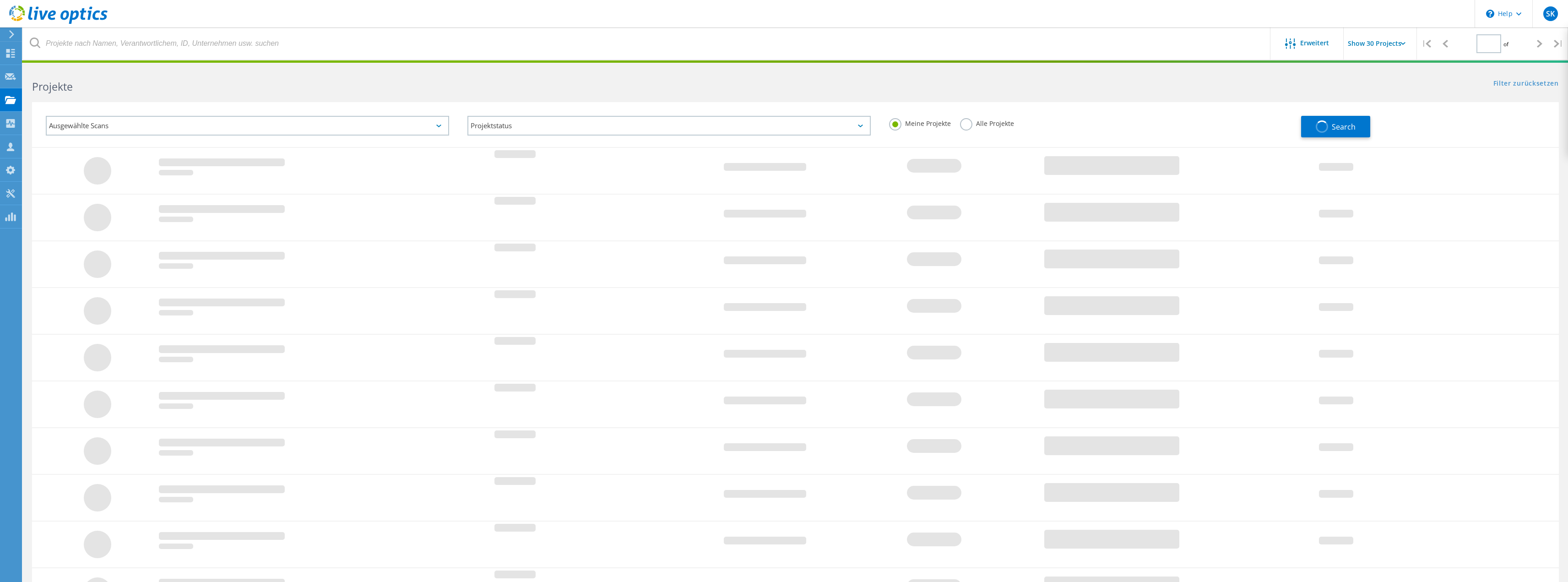
type input "1"
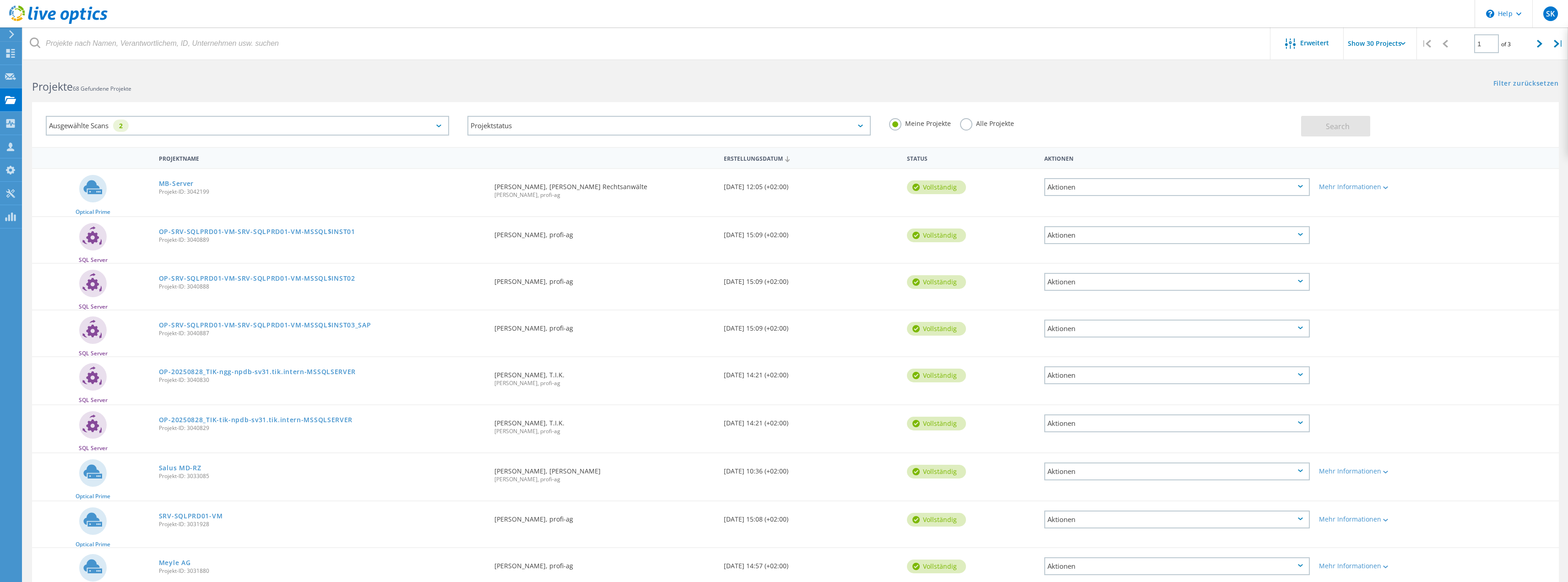
scroll to position [92, 0]
